Goal: Complete application form

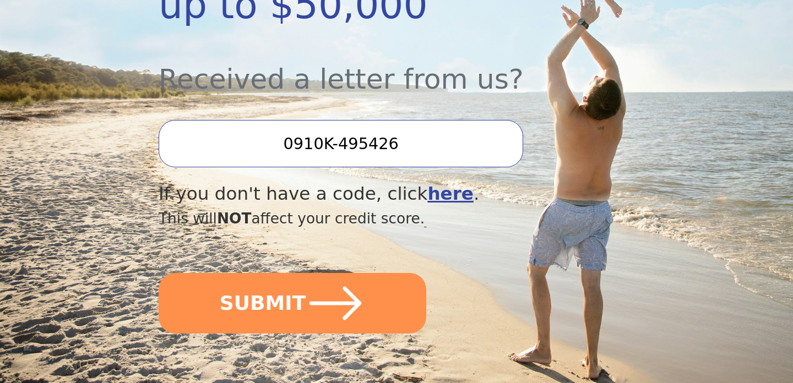
scroll to position [388, 0]
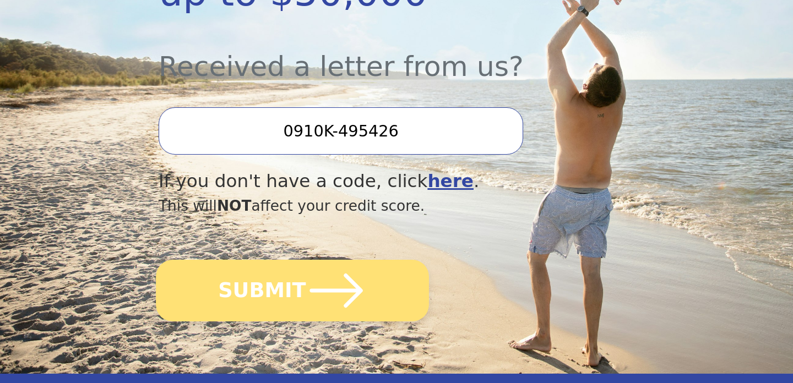
click at [365, 282] on button "SUBMIT" at bounding box center [292, 291] width 273 height 62
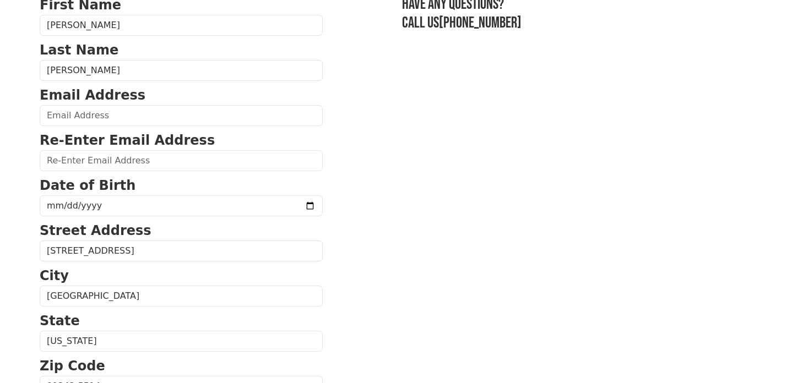
scroll to position [105, 0]
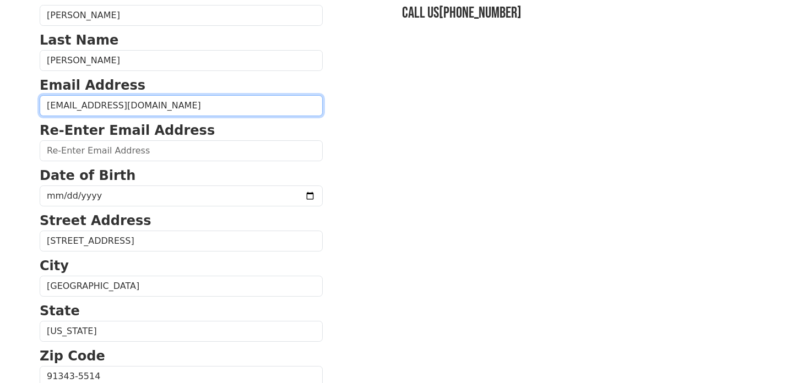
type input "[EMAIL_ADDRESS][DOMAIN_NAME]"
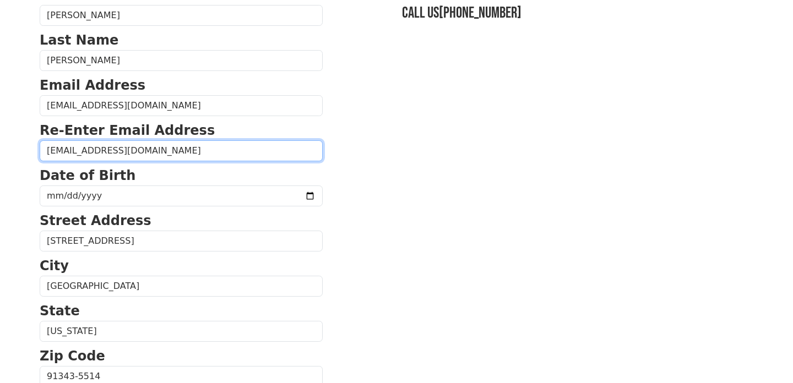
type input "[EMAIL_ADDRESS][DOMAIN_NAME]"
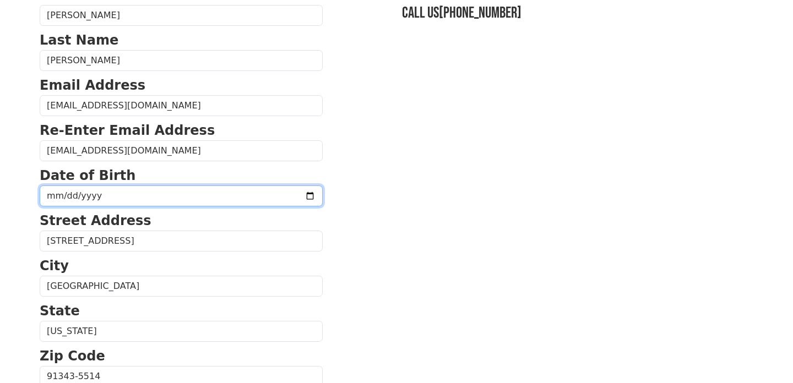
click at [116, 194] on input "date" at bounding box center [181, 196] width 283 height 21
type input "[DATE]"
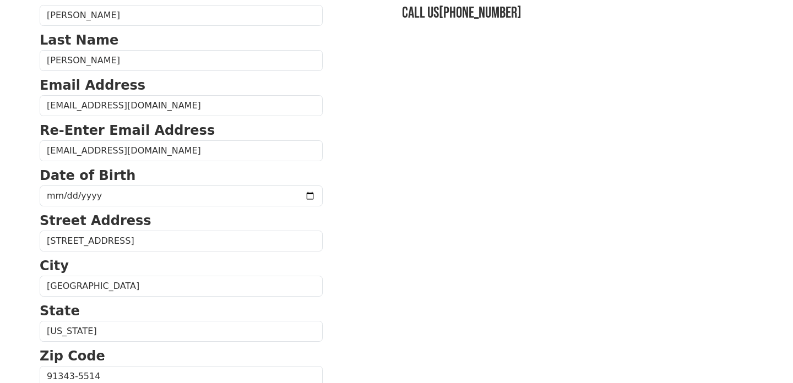
click at [213, 263] on p "City" at bounding box center [181, 266] width 283 height 20
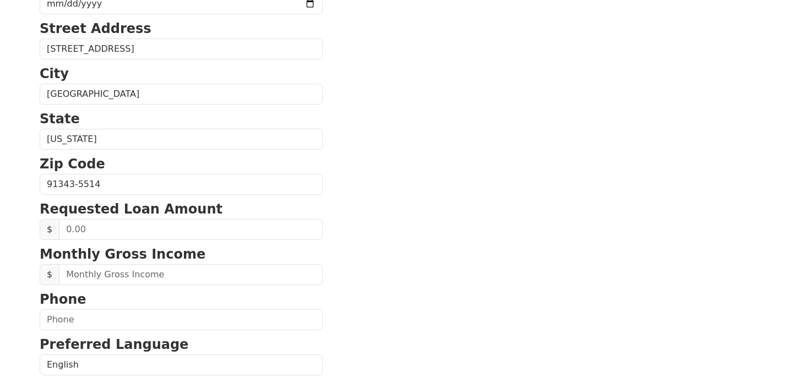
scroll to position [297, 0]
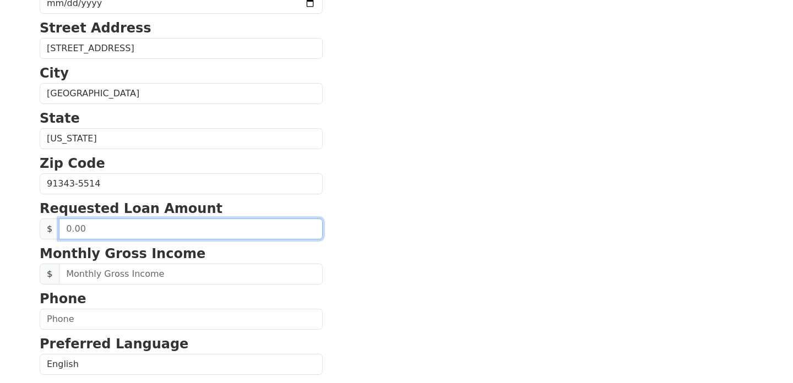
click at [213, 232] on input "text" at bounding box center [191, 229] width 264 height 21
type input "20,000.00"
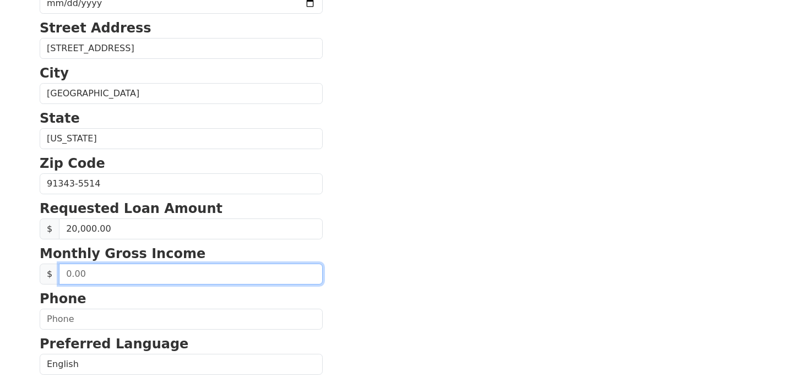
click at [240, 281] on input "text" at bounding box center [191, 274] width 264 height 21
type input "6.00"
click at [233, 273] on input "55.00" at bounding box center [191, 274] width 264 height 21
type input "5,500.00"
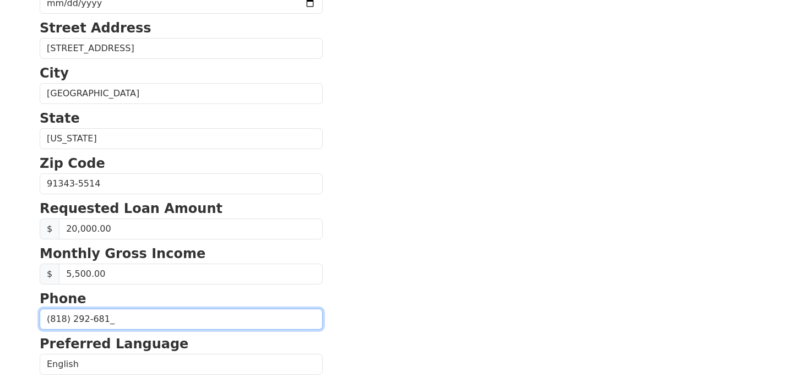
type input "[PHONE_NUMBER]"
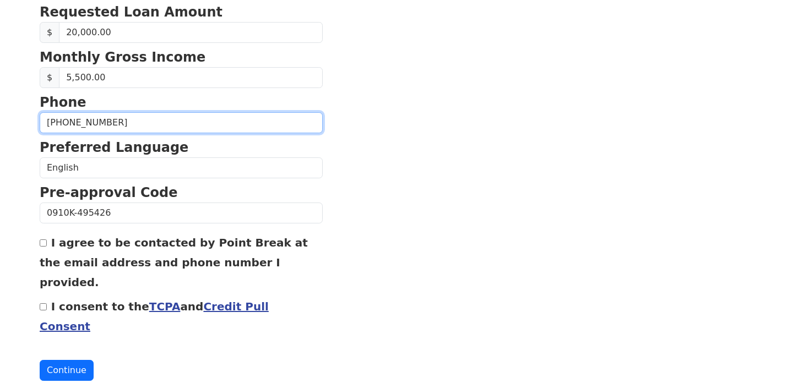
scroll to position [493, 0]
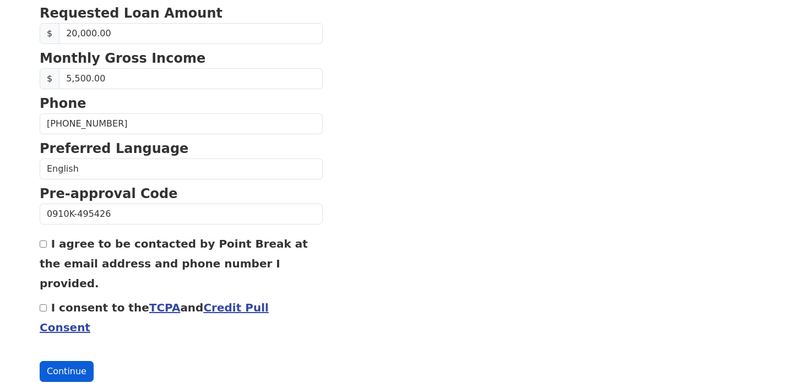
click at [58, 361] on button "Continue" at bounding box center [67, 371] width 54 height 21
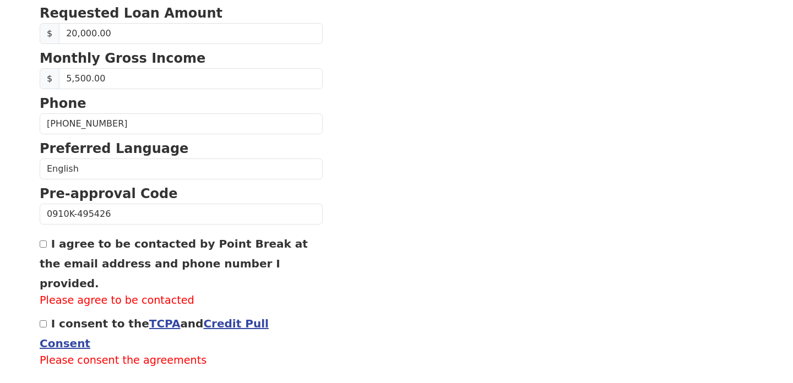
click at [152, 317] on link "TCPA" at bounding box center [164, 323] width 31 height 13
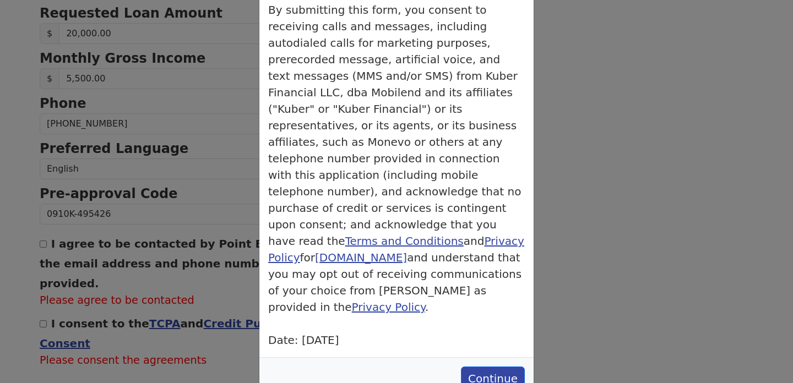
scroll to position [83, 0]
click at [497, 367] on button "Continue" at bounding box center [493, 379] width 64 height 24
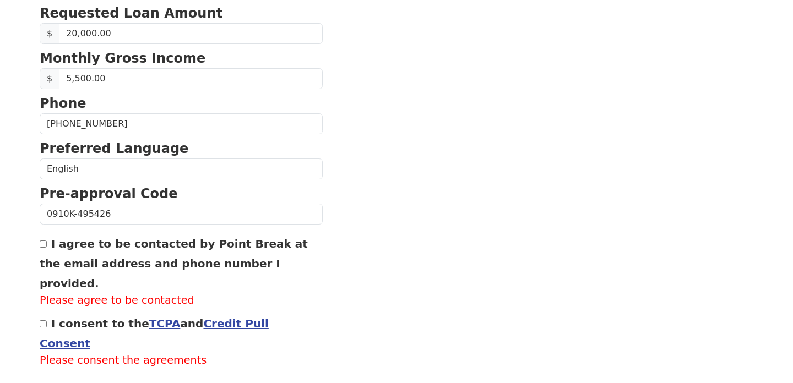
click at [247, 317] on link "Credit Pull Consent" at bounding box center [154, 333] width 229 height 33
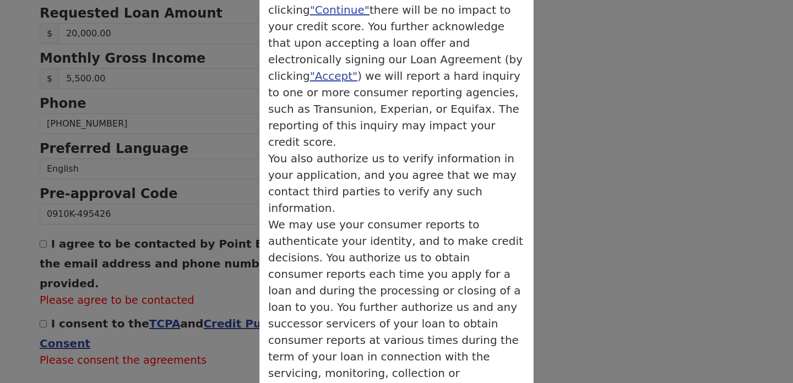
scroll to position [237, 0]
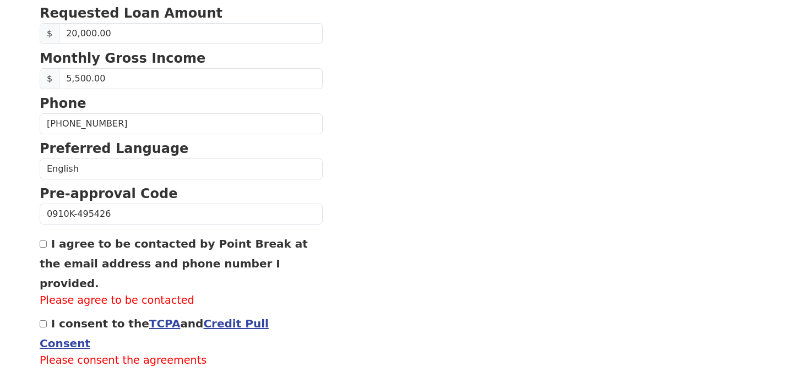
click at [133, 293] on label "Please agree to be contacted" at bounding box center [181, 301] width 283 height 16
click at [150, 293] on label "Please agree to be contacted" at bounding box center [181, 301] width 283 height 16
click at [104, 293] on label "Please agree to be contacted" at bounding box center [181, 301] width 283 height 16
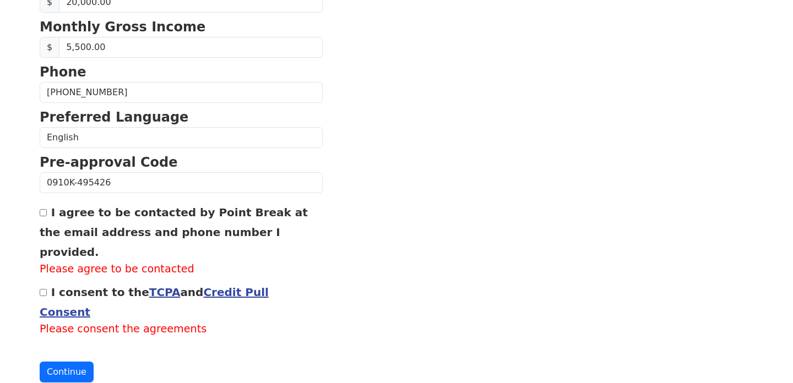
scroll to position [524, 0]
click at [92, 262] on label "Please agree to be contacted" at bounding box center [181, 270] width 283 height 16
click at [126, 221] on div "I agree to be contacted by Point Break at the email address and phone number I …" at bounding box center [181, 240] width 283 height 75
click at [159, 205] on div "I agree to be contacted by Point Break at the email address and phone number I …" at bounding box center [181, 240] width 283 height 75
click at [151, 226] on label "I agree to be contacted by Point Break at the email address and phone number I …" at bounding box center [174, 232] width 268 height 53
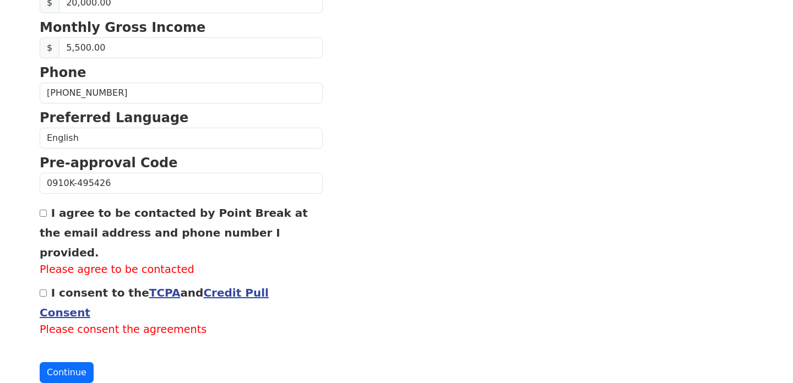
click at [47, 217] on input "I agree to be contacted by Point Break at the email address and phone number I …" at bounding box center [43, 213] width 7 height 7
checkbox input "true"
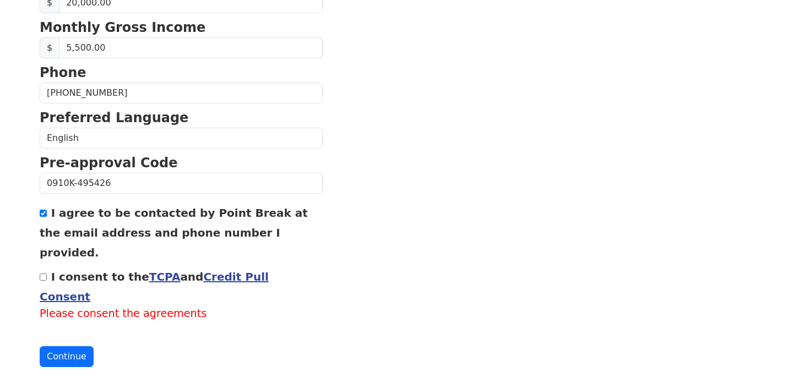
scroll to position [508, 0]
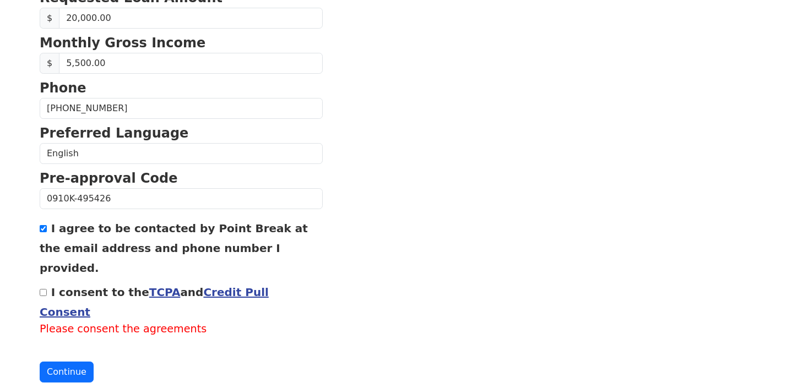
click at [44, 289] on input "I consent to the TCPA and Credit Pull Consent" at bounding box center [43, 292] width 7 height 7
checkbox input "true"
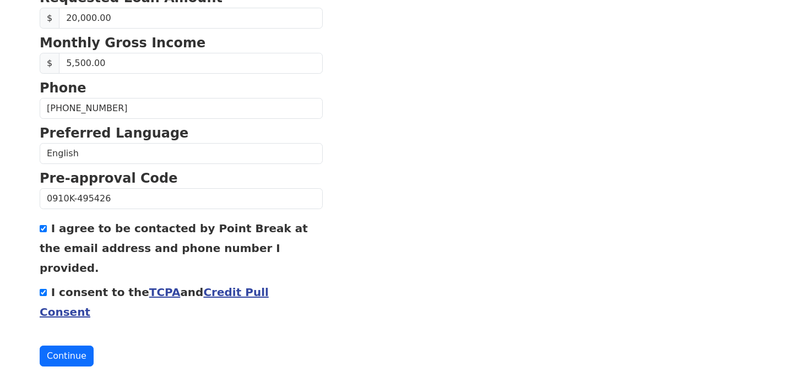
scroll to position [493, 0]
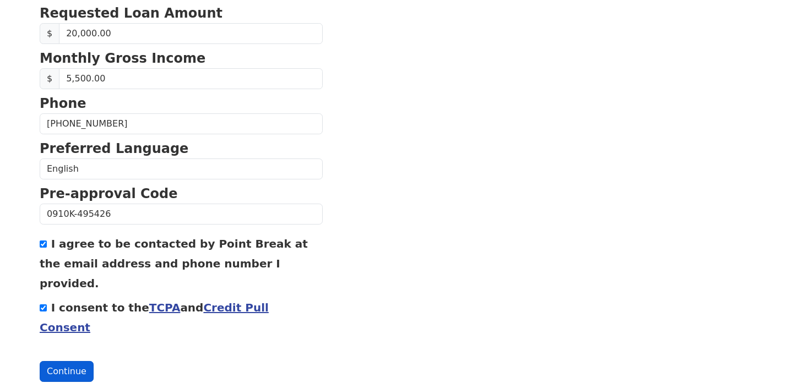
click at [55, 361] on button "Continue" at bounding box center [67, 371] width 54 height 21
